Goal: Navigation & Orientation: Find specific page/section

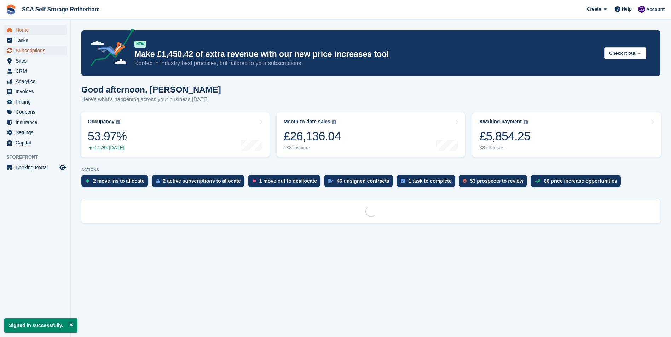
click at [29, 53] on span "Subscriptions" at bounding box center [37, 51] width 42 height 10
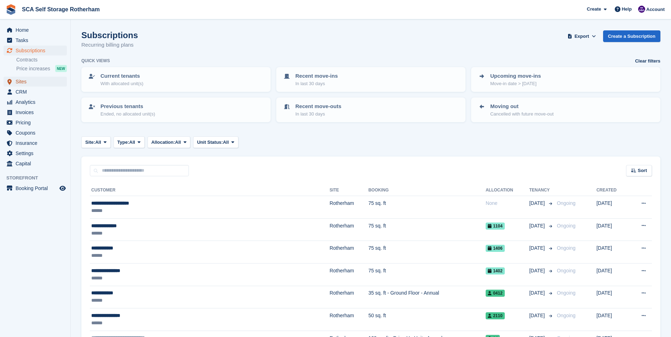
click at [29, 84] on span "Sites" at bounding box center [37, 82] width 42 height 10
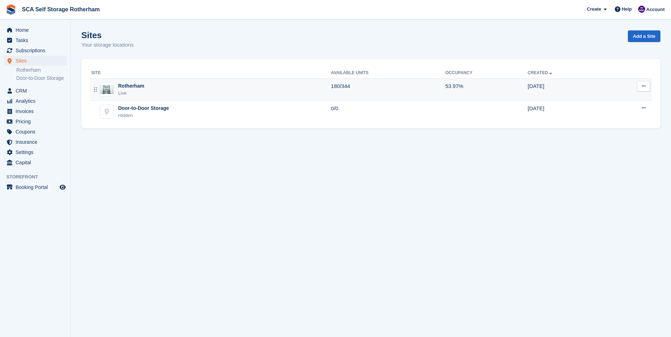
click at [136, 87] on div "Rotherham" at bounding box center [131, 85] width 26 height 7
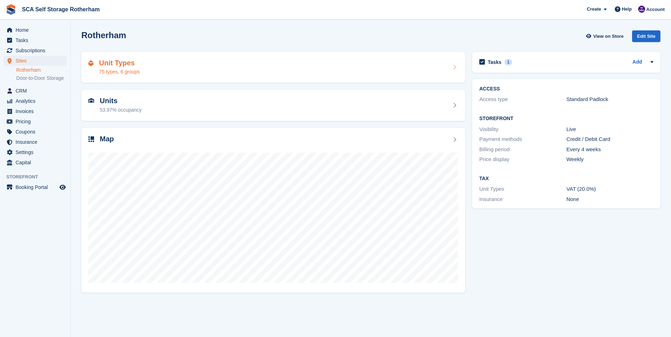
click at [144, 69] on div "Unit Types 75 types, 6 groups" at bounding box center [273, 67] width 370 height 17
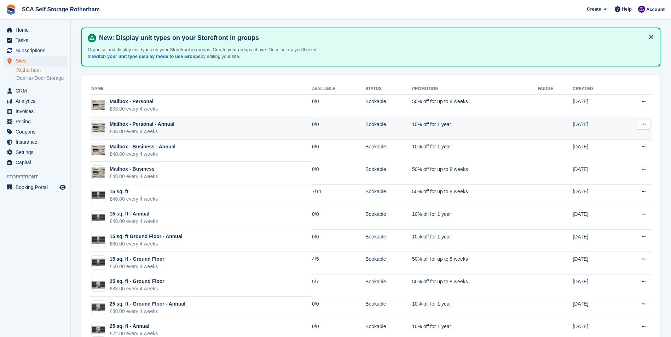
scroll to position [35, 0]
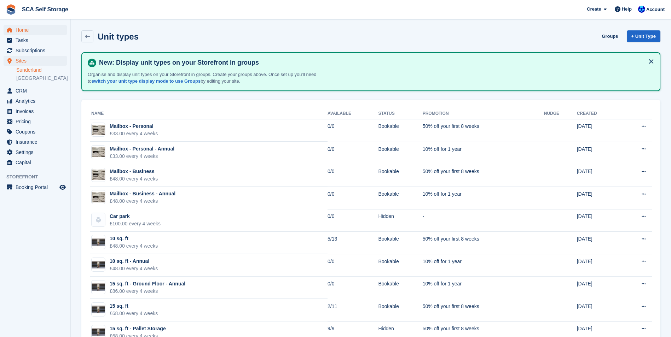
scroll to position [672, 0]
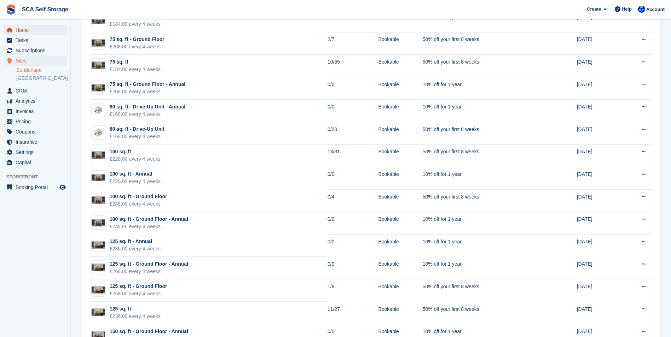
click at [28, 27] on span "Home" at bounding box center [37, 30] width 42 height 10
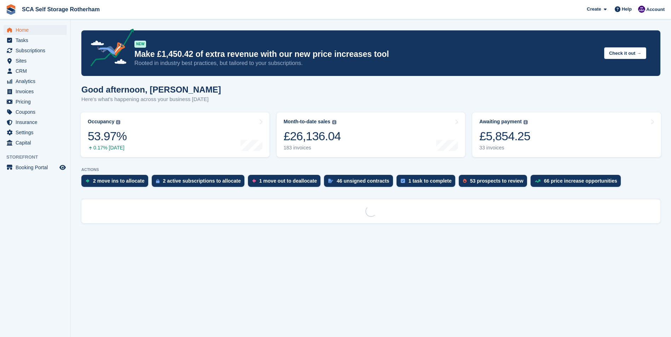
click at [668, 8] on div "Create Subscription Invoice Contact Deal Discount Page Help Chat Support Submit…" at bounding box center [626, 10] width 85 height 12
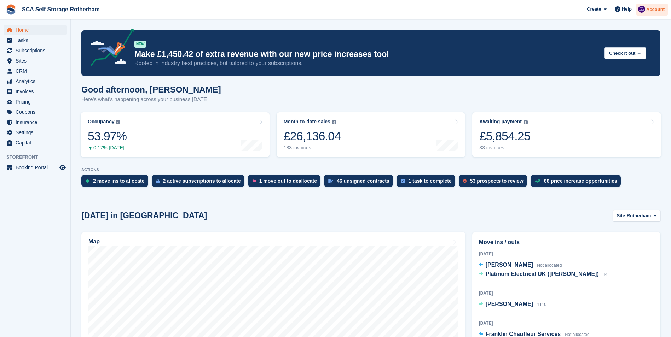
click at [655, 8] on span "Account" at bounding box center [655, 9] width 18 height 7
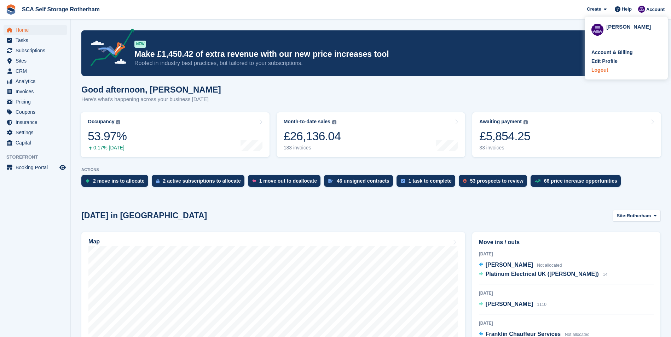
click at [607, 70] on div "Logout" at bounding box center [599, 69] width 17 height 7
